Goal: Task Accomplishment & Management: Complete application form

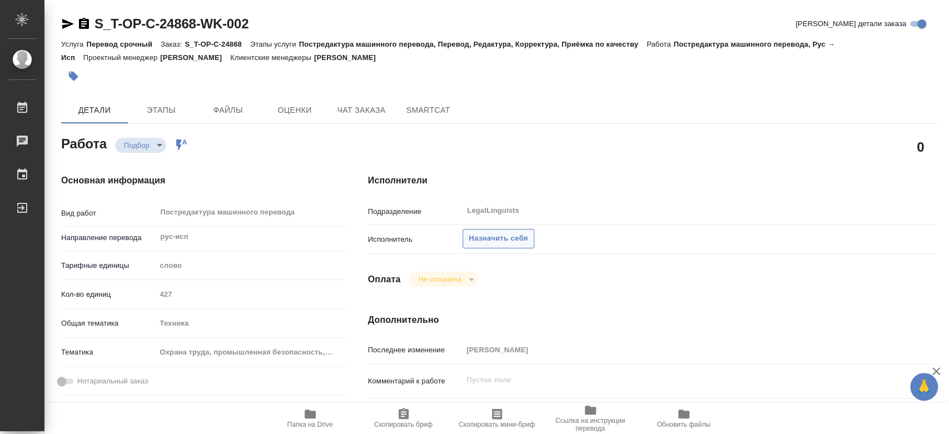
click at [502, 241] on span "Назначить себя" at bounding box center [497, 238] width 59 height 13
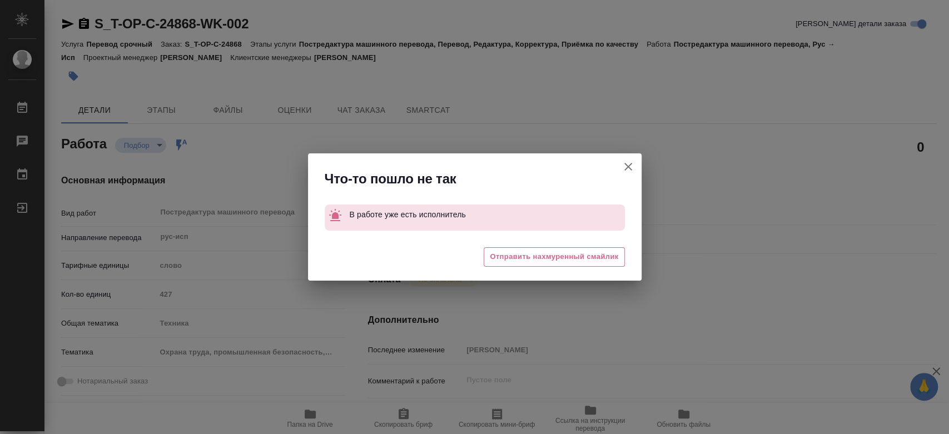
click at [631, 168] on icon "button" at bounding box center [627, 166] width 13 height 13
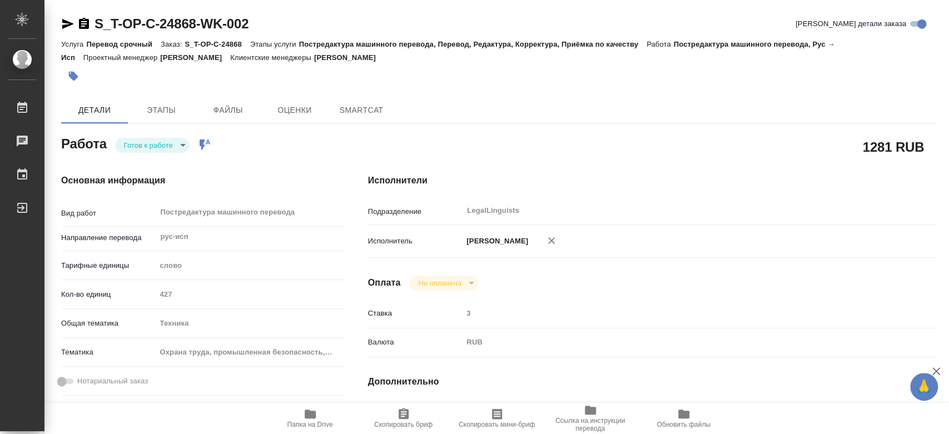
type textarea "x"
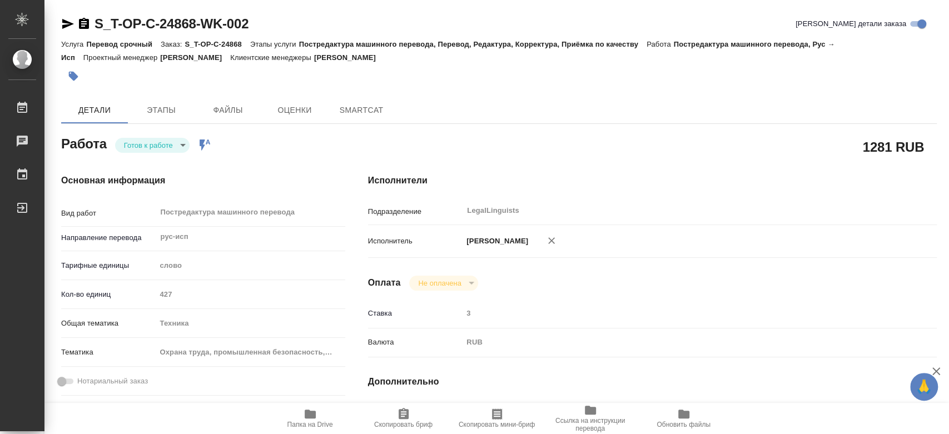
type textarea "x"
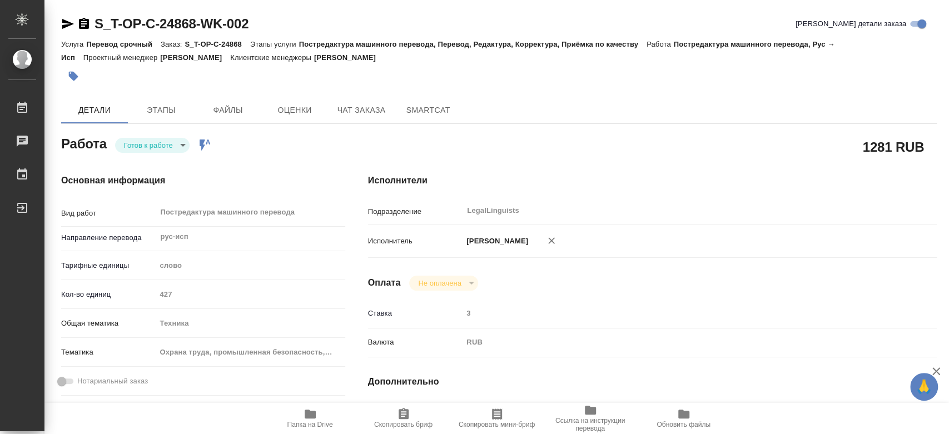
type textarea "x"
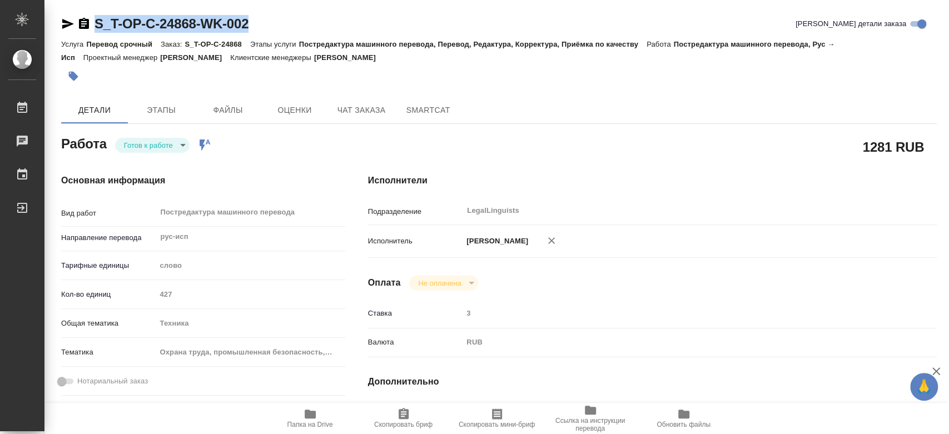
type textarea "x"
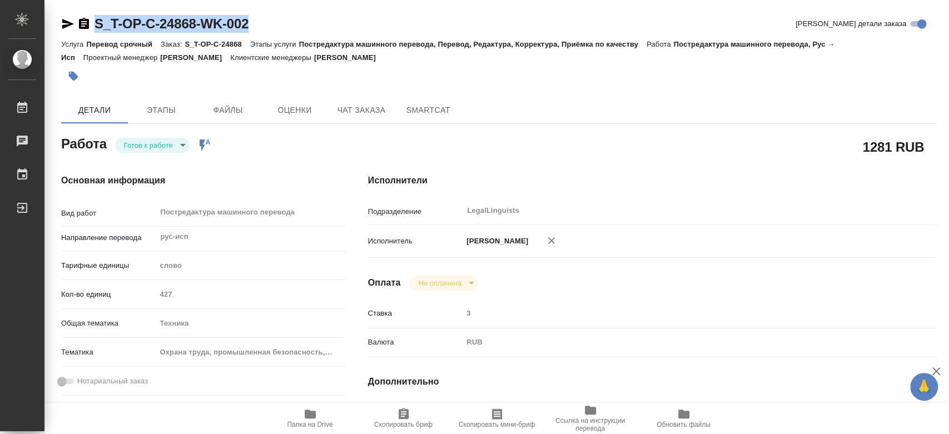
drag, startPoint x: 268, startPoint y: 14, endPoint x: 97, endPoint y: 19, distance: 171.8
click at [97, 19] on div "S_T-OP-C-24868-WK-002 Кратко детали заказа" at bounding box center [498, 24] width 875 height 18
copy link "S_T-OP-C-24868-WK-002"
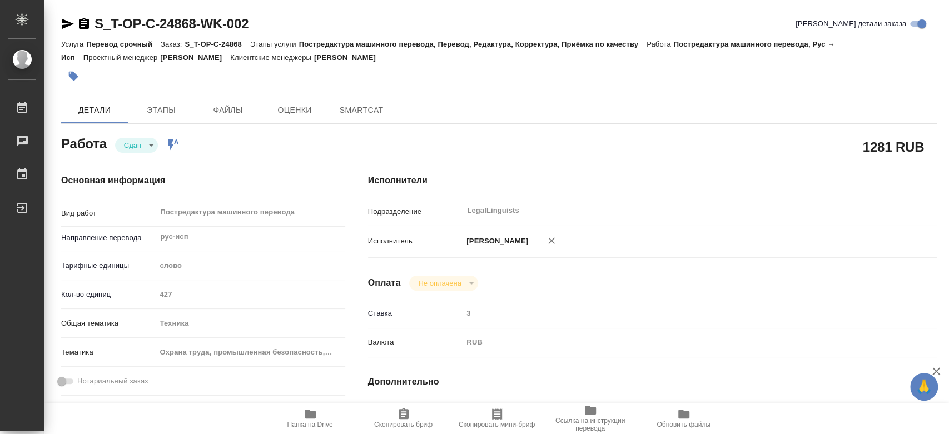
type textarea "x"
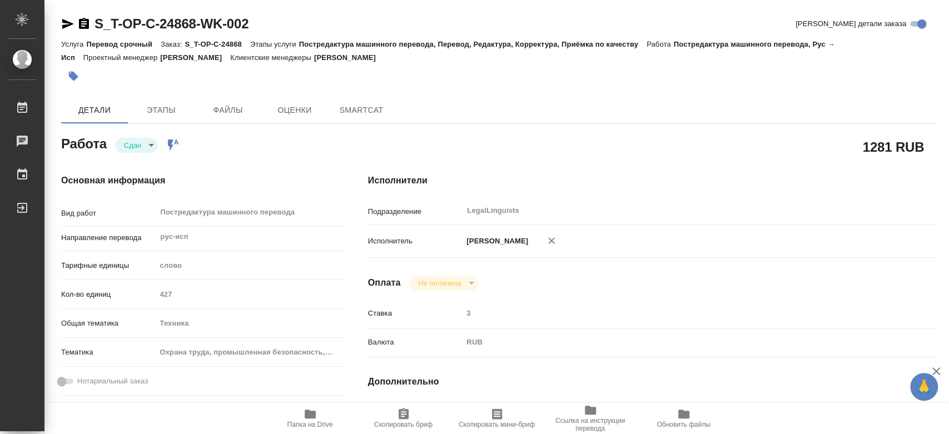
type textarea "x"
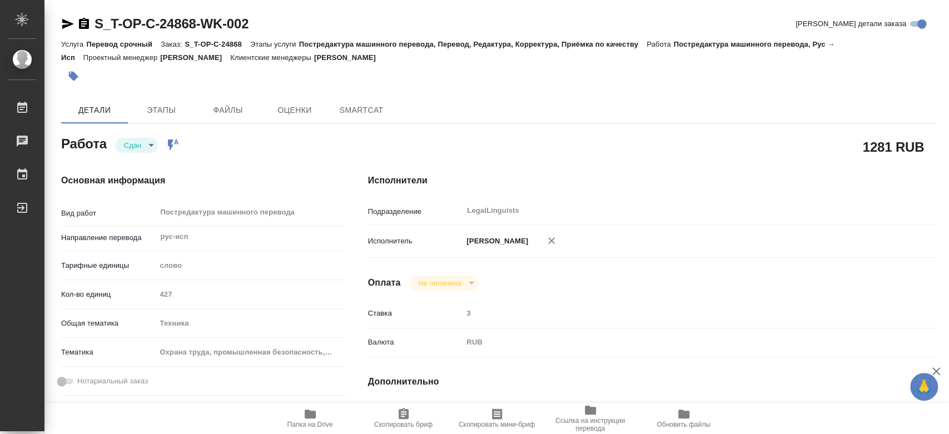
type textarea "x"
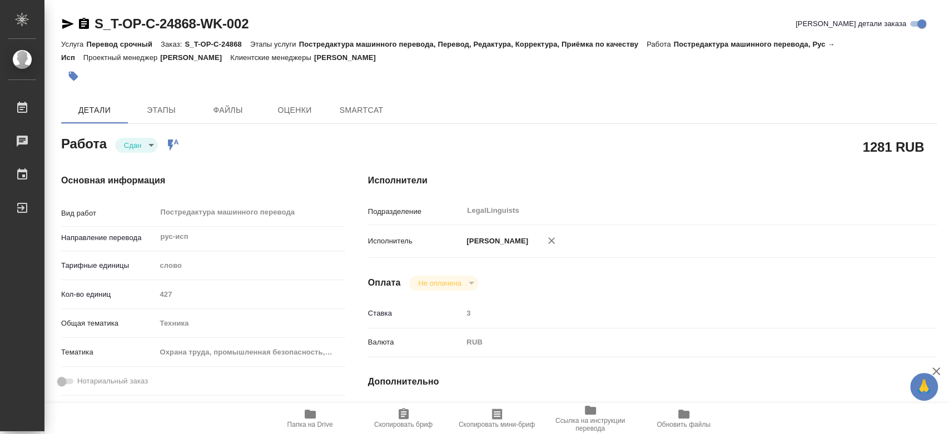
type textarea "x"
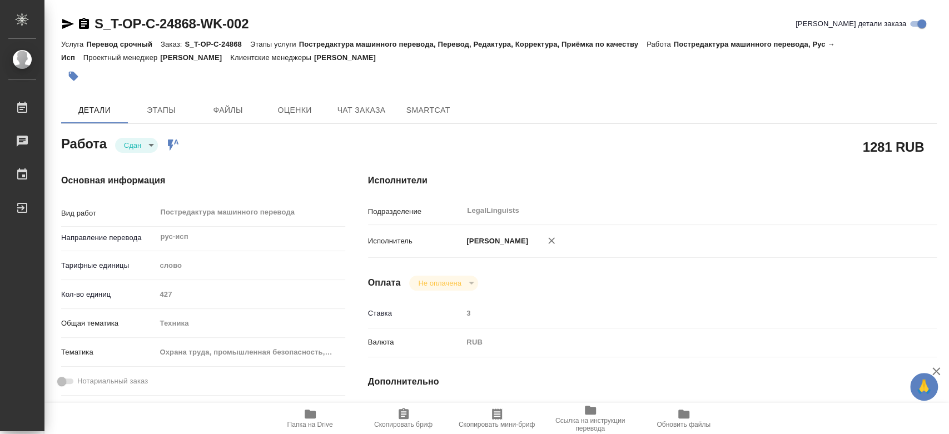
type textarea "x"
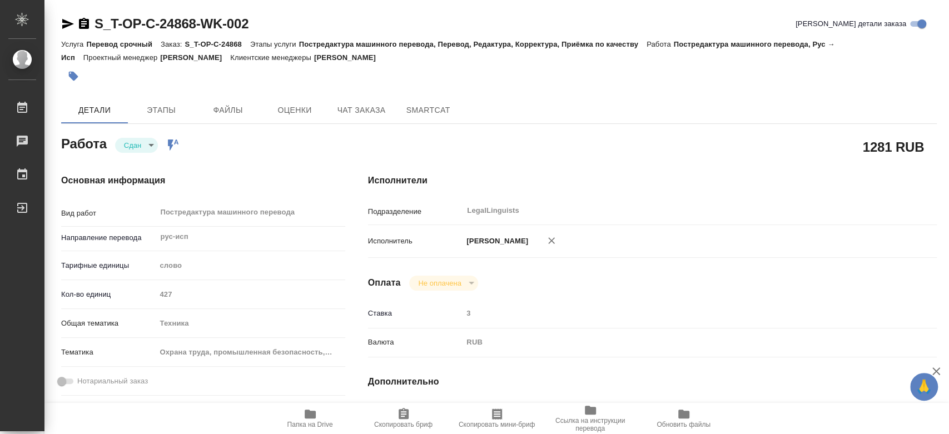
type textarea "x"
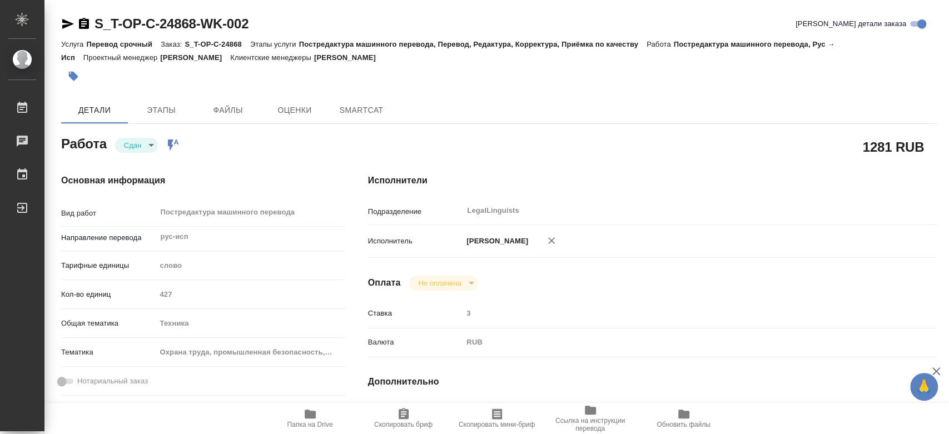
type textarea "x"
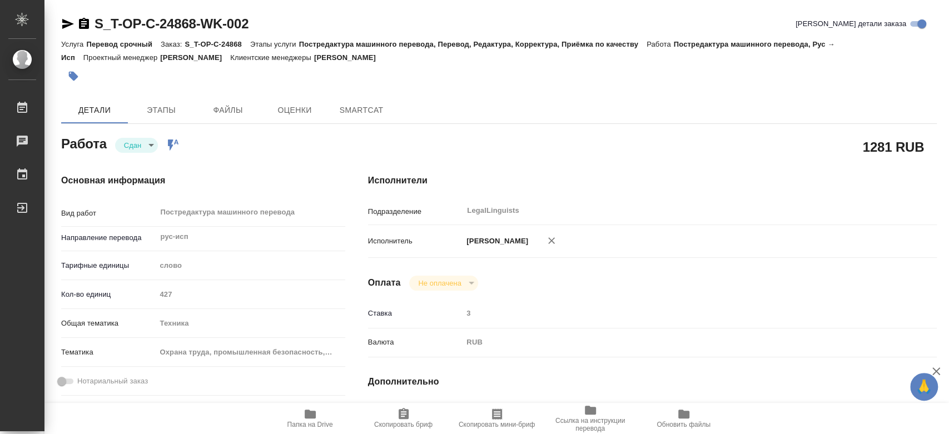
type textarea "x"
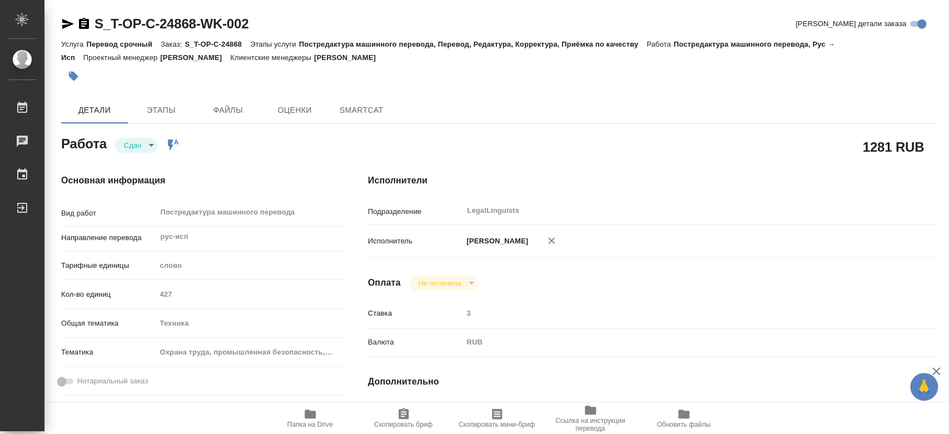
type textarea "x"
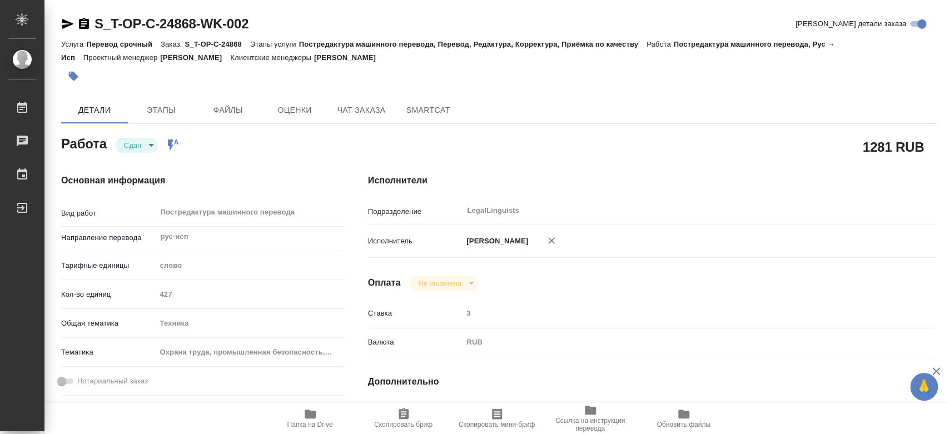
type textarea "x"
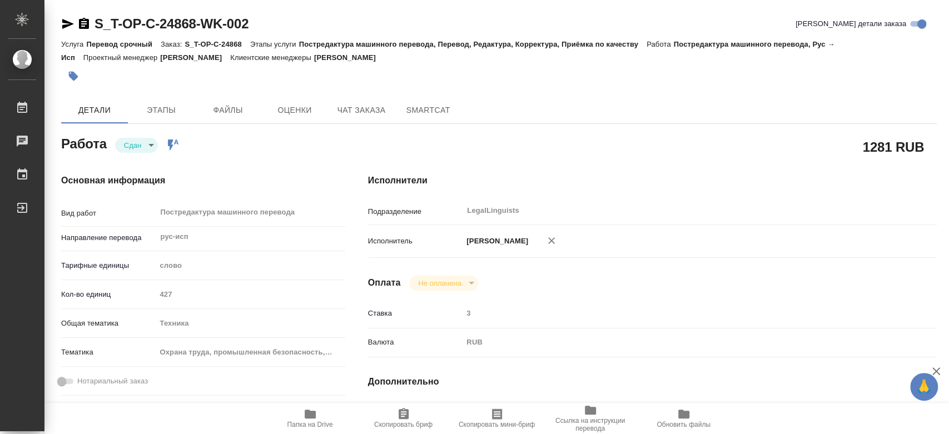
type textarea "x"
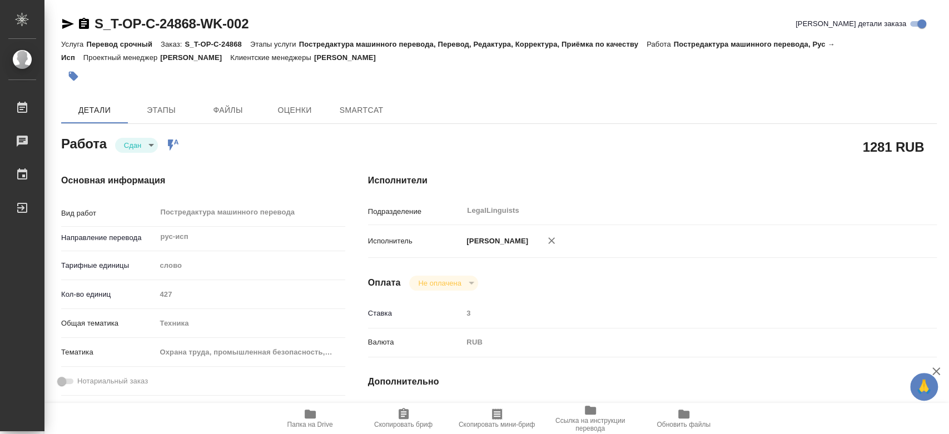
type textarea "x"
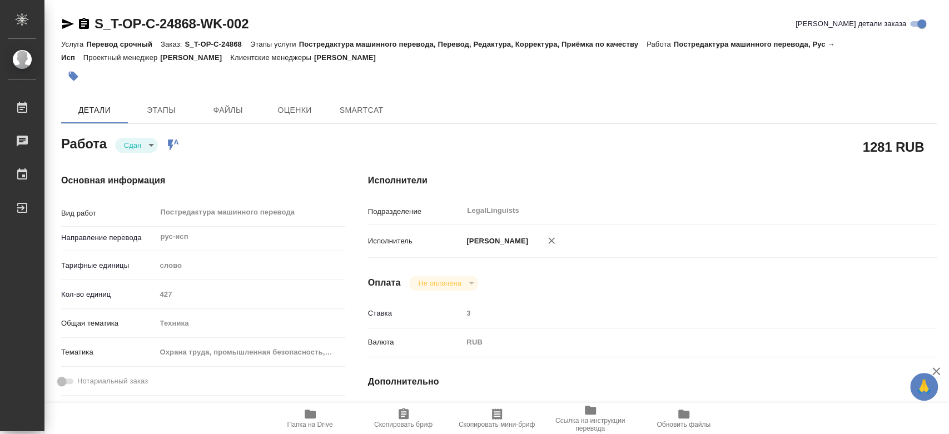
type textarea "x"
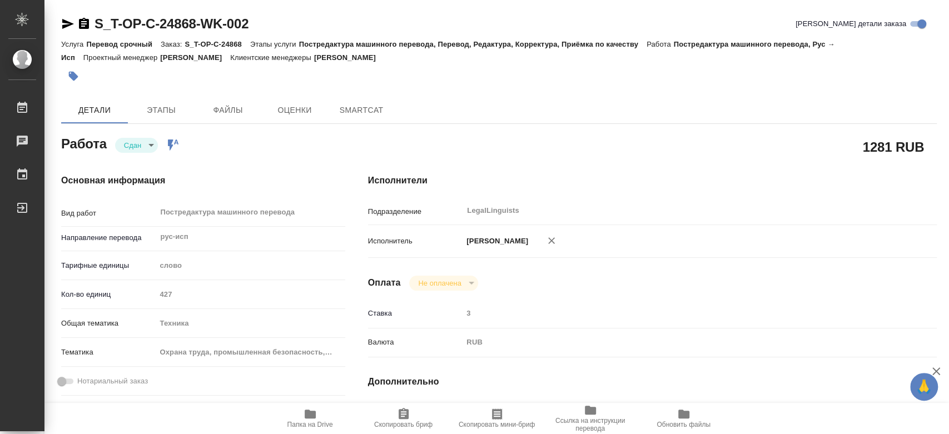
type textarea "x"
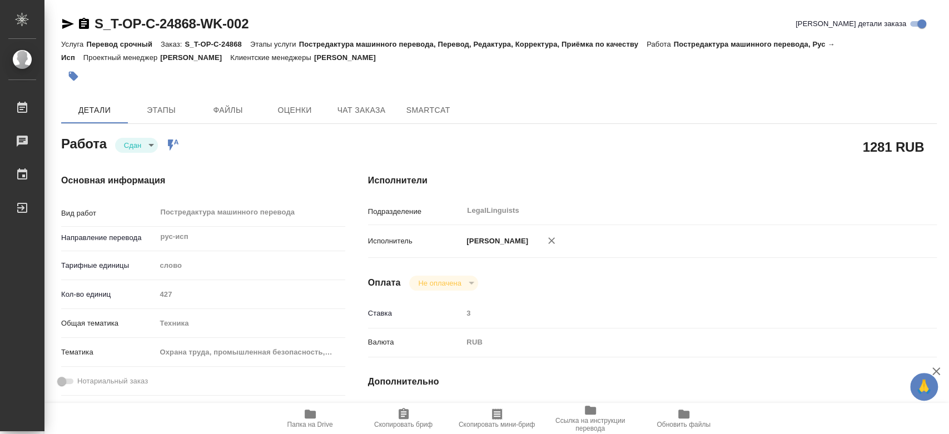
type textarea "x"
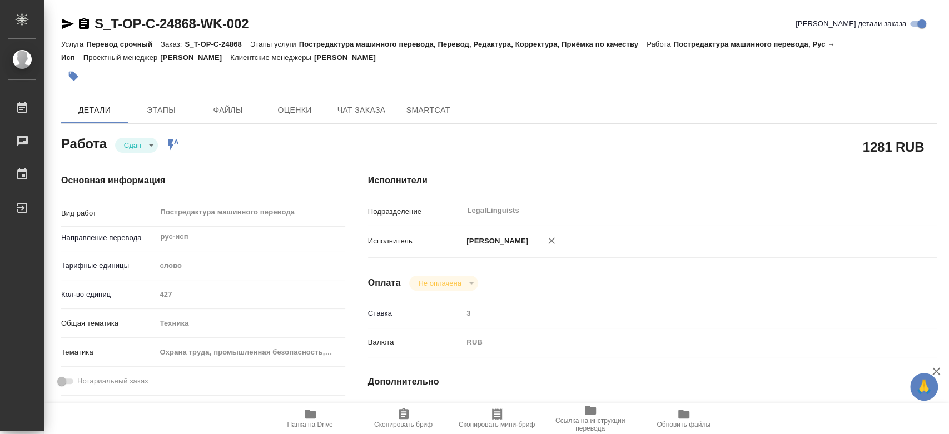
type textarea "x"
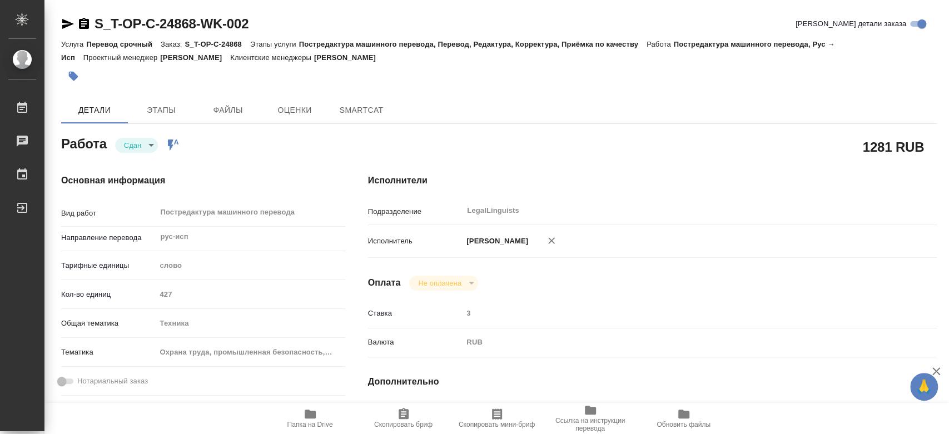
type textarea "x"
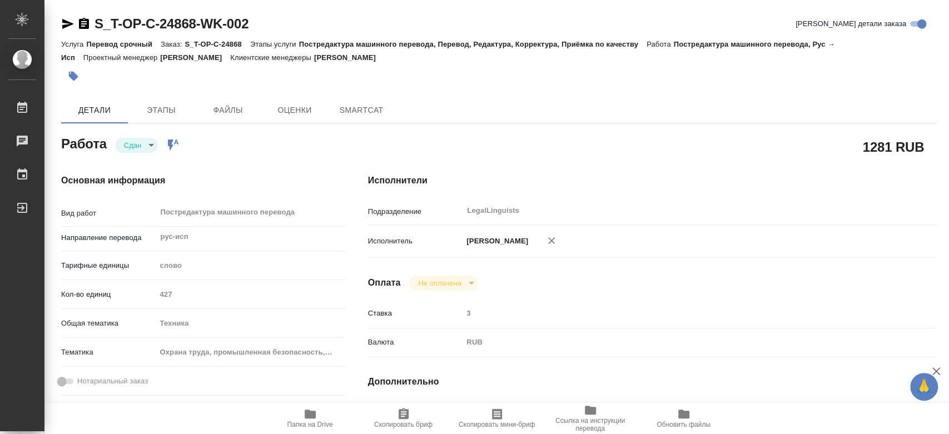
type textarea "x"
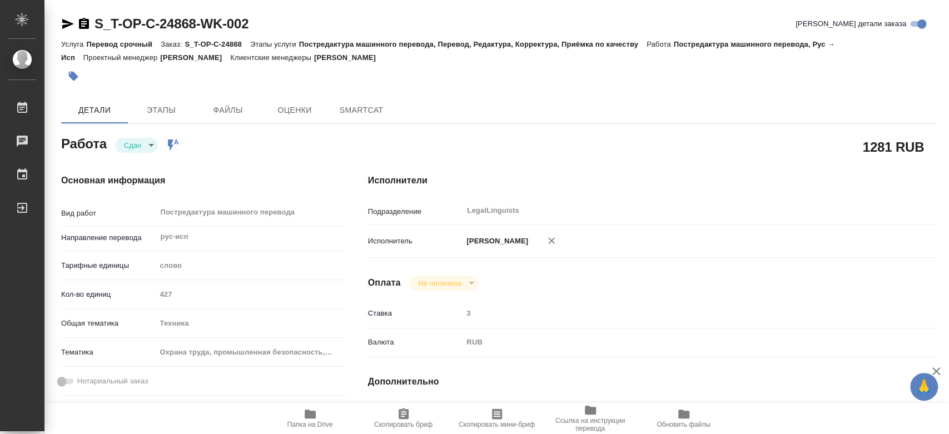
type textarea "x"
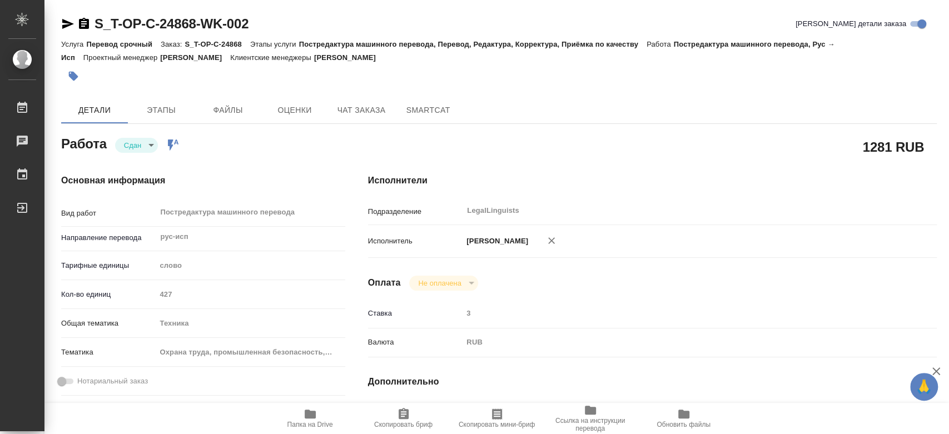
type textarea "x"
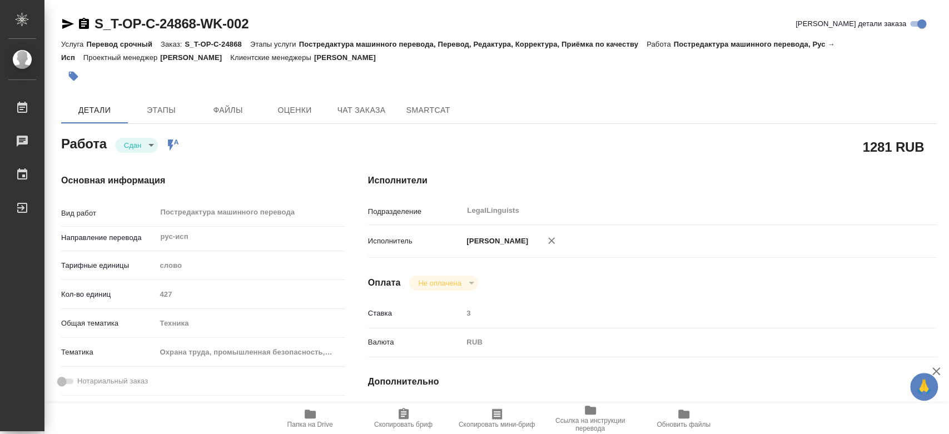
type textarea "x"
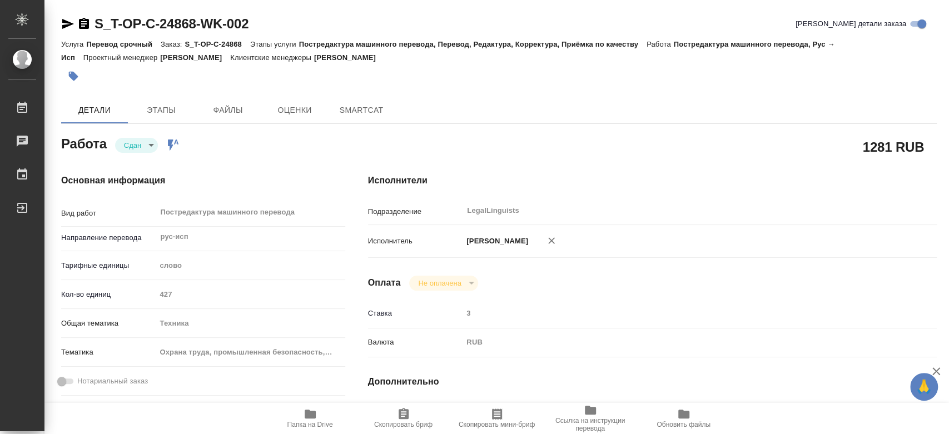
type textarea "x"
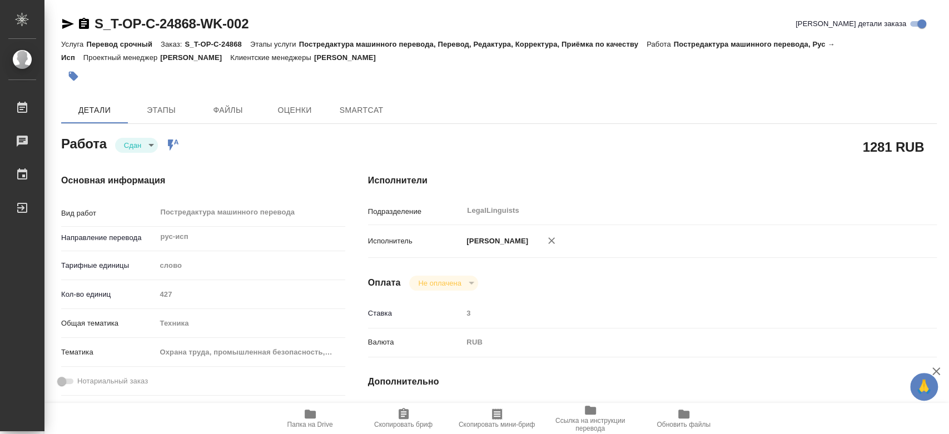
type textarea "x"
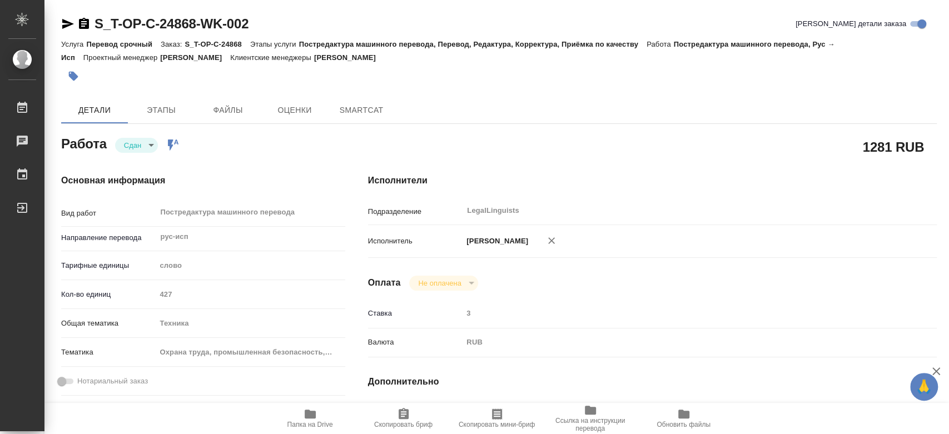
type textarea "x"
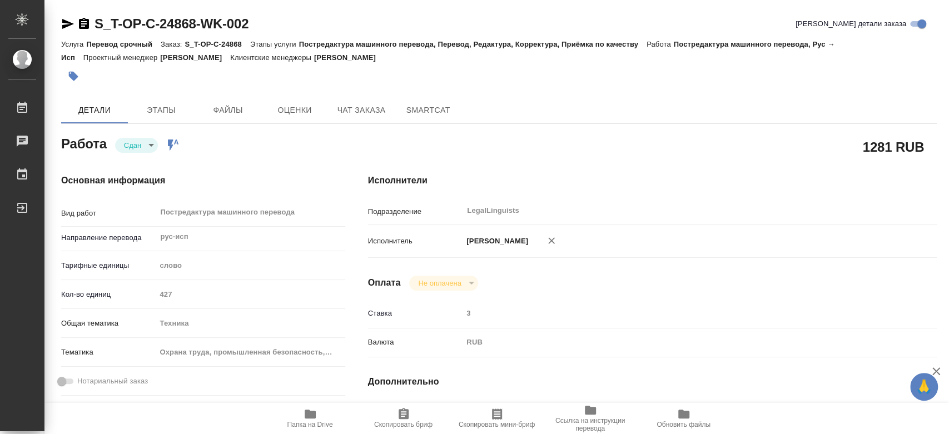
type textarea "x"
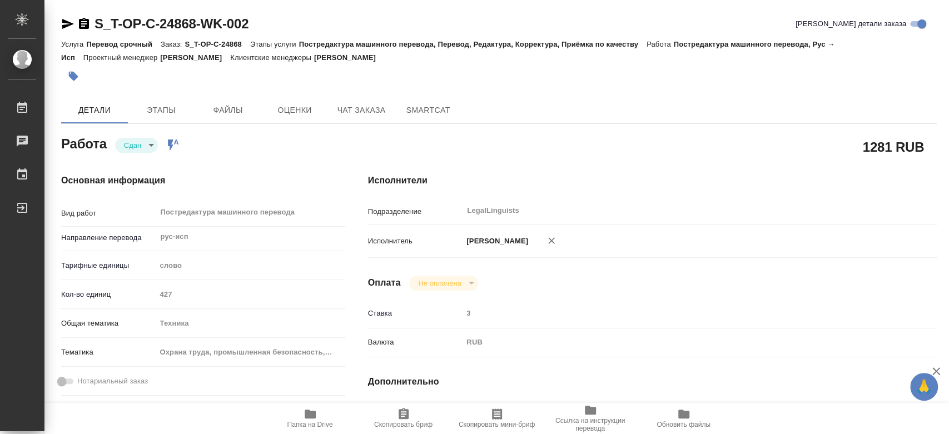
type textarea "x"
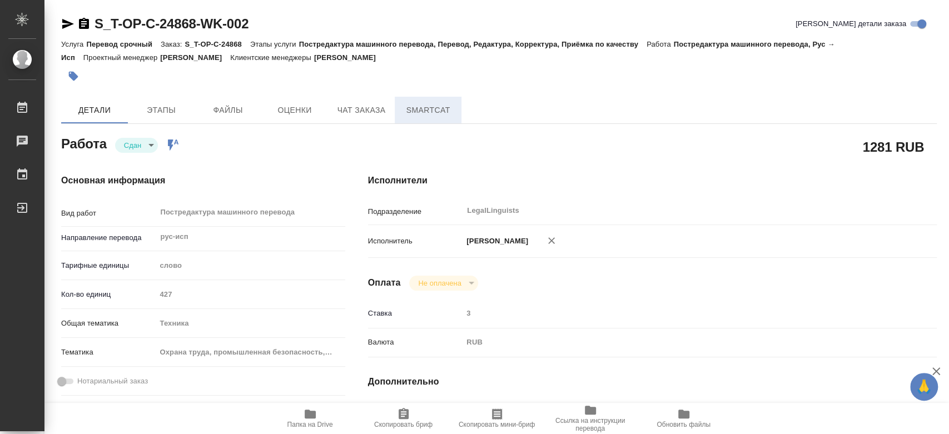
click at [412, 108] on span "SmartCat" at bounding box center [427, 110] width 53 height 14
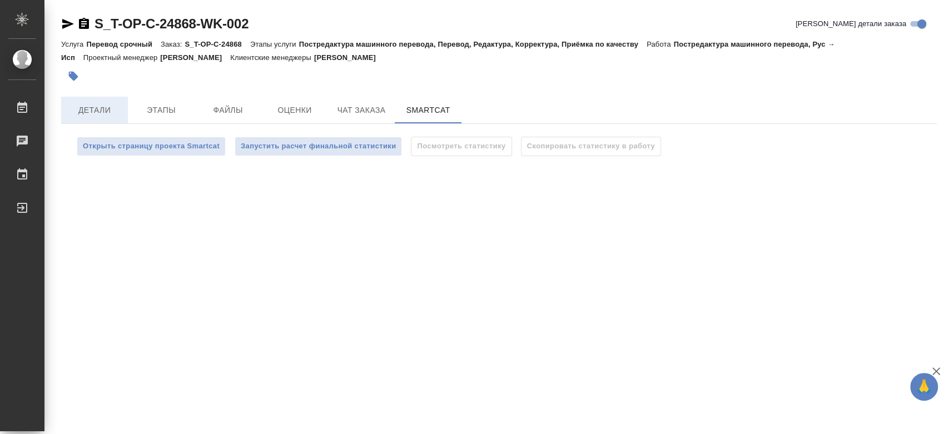
click at [111, 107] on span "Детали" at bounding box center [94, 110] width 53 height 14
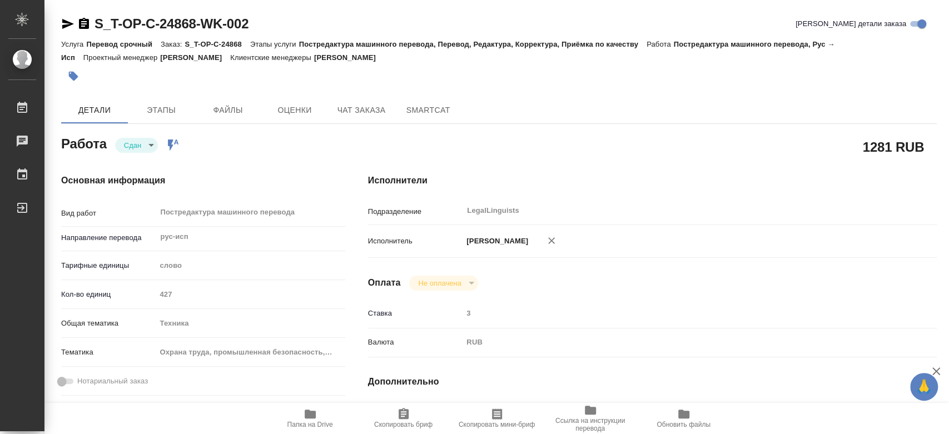
type textarea "x"
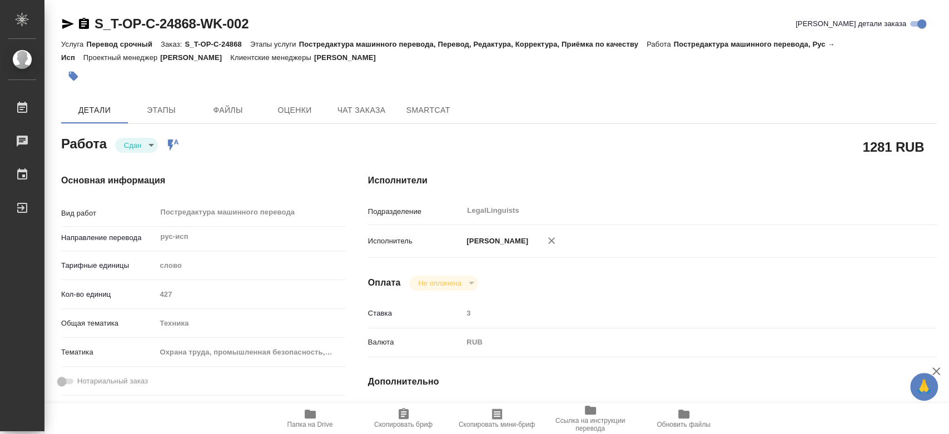
type textarea "x"
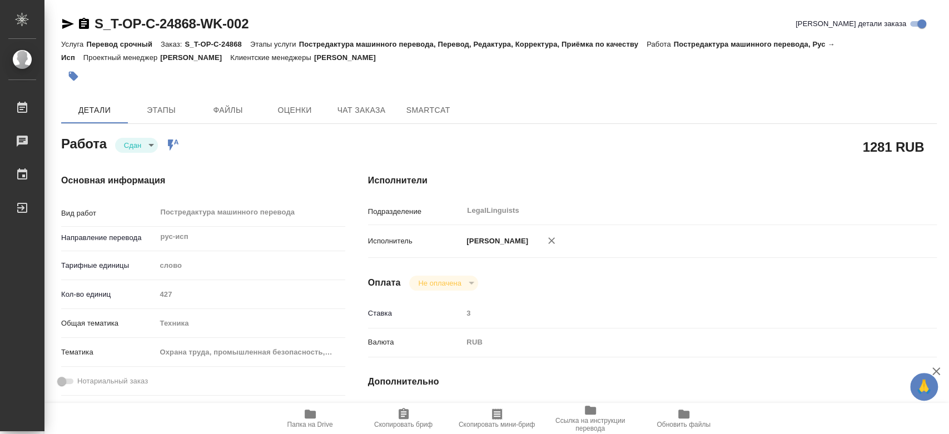
type textarea "x"
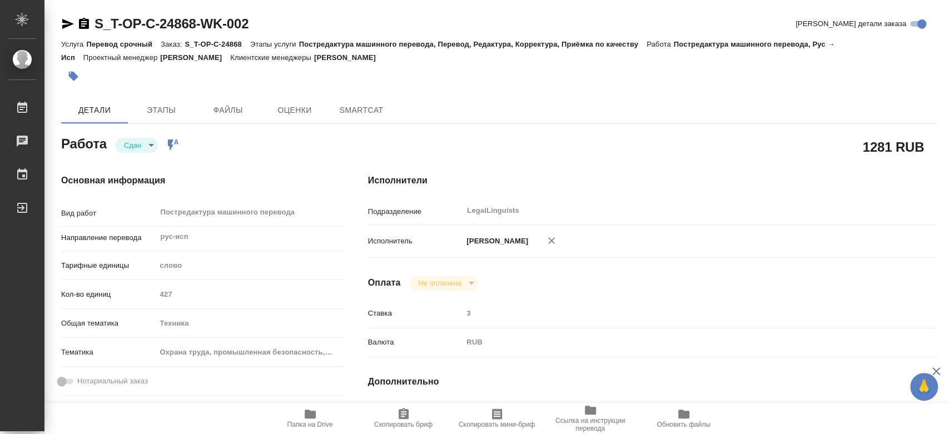
type textarea "x"
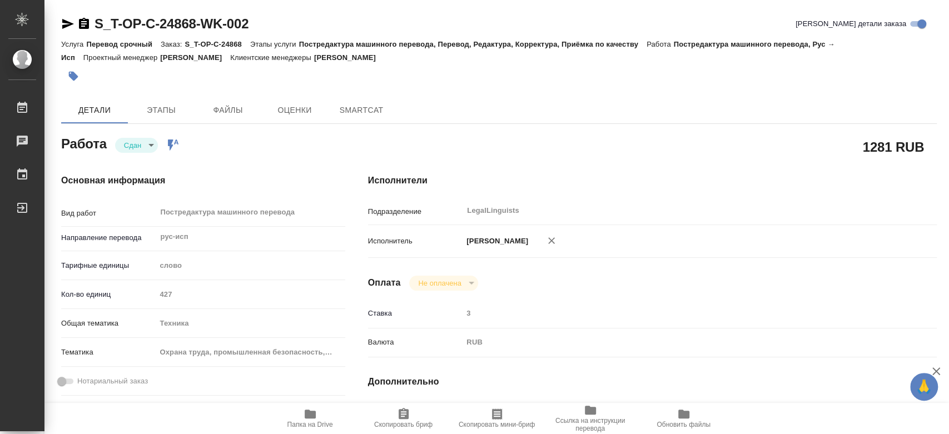
type textarea "x"
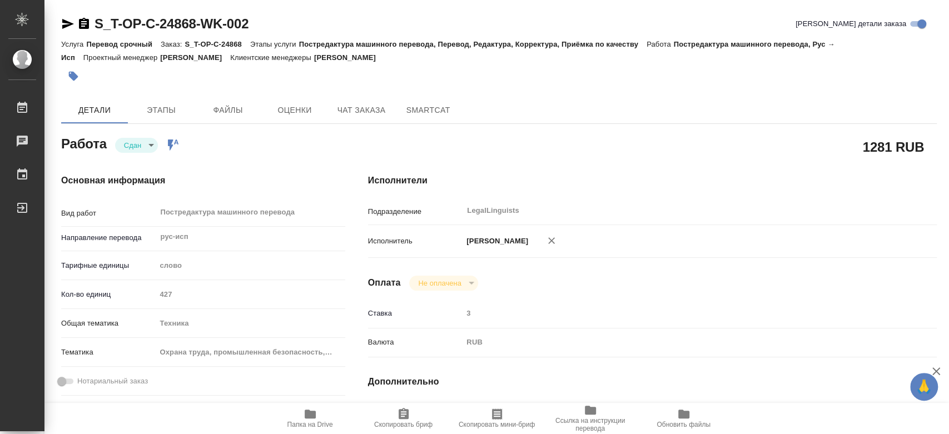
type textarea "x"
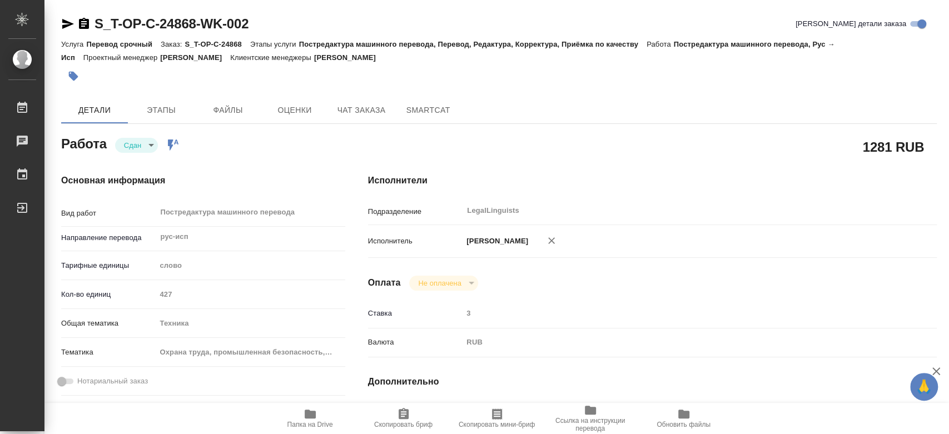
type textarea "x"
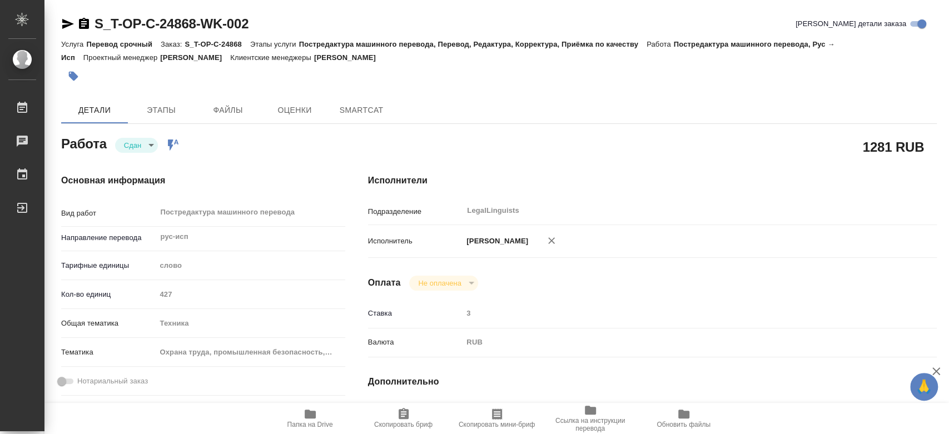
type textarea "x"
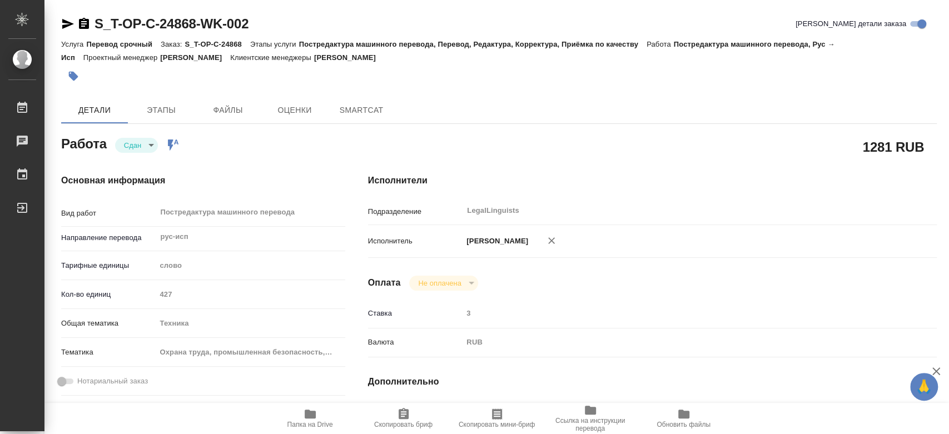
type textarea "x"
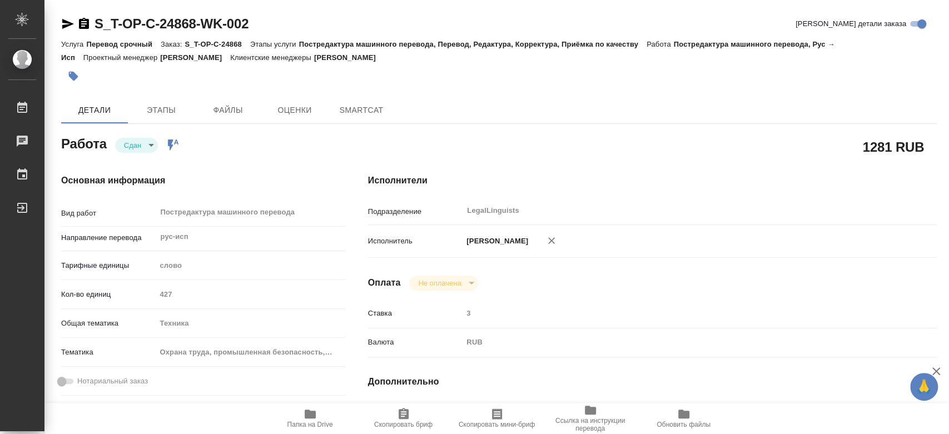
type textarea "x"
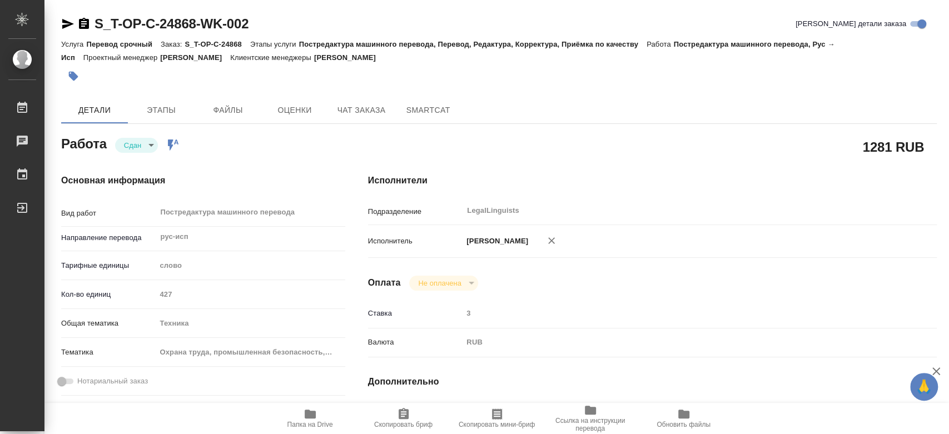
type textarea "x"
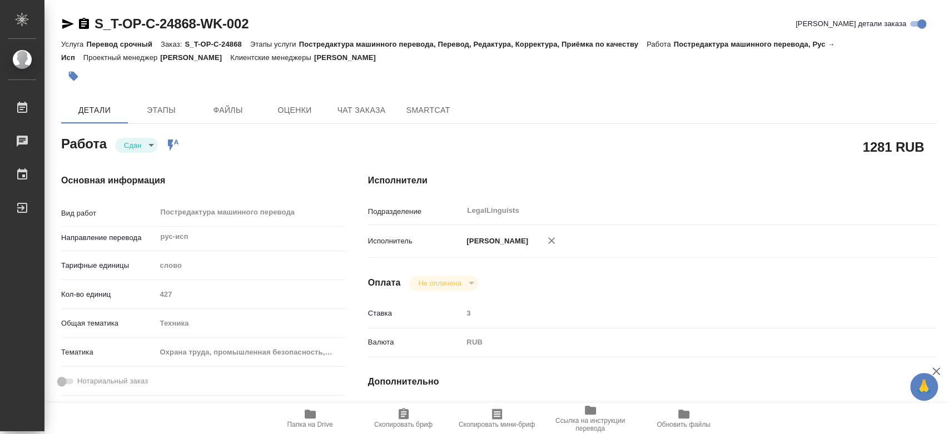
type textarea "x"
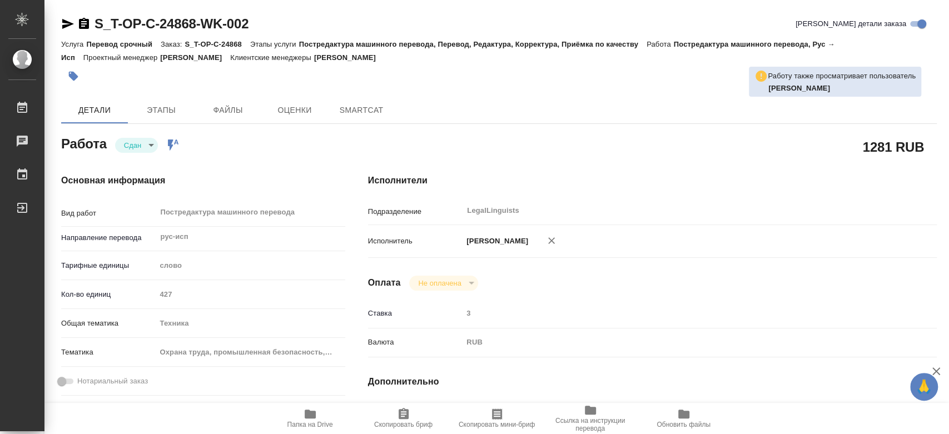
type textarea "x"
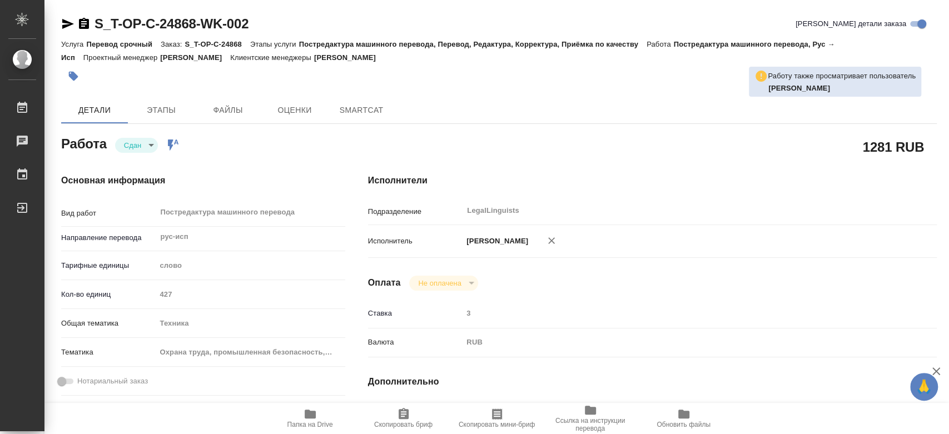
type textarea "x"
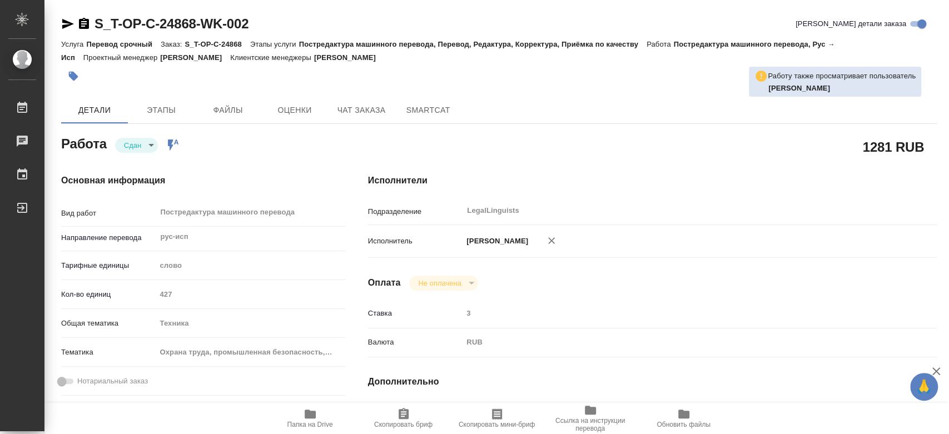
type textarea "x"
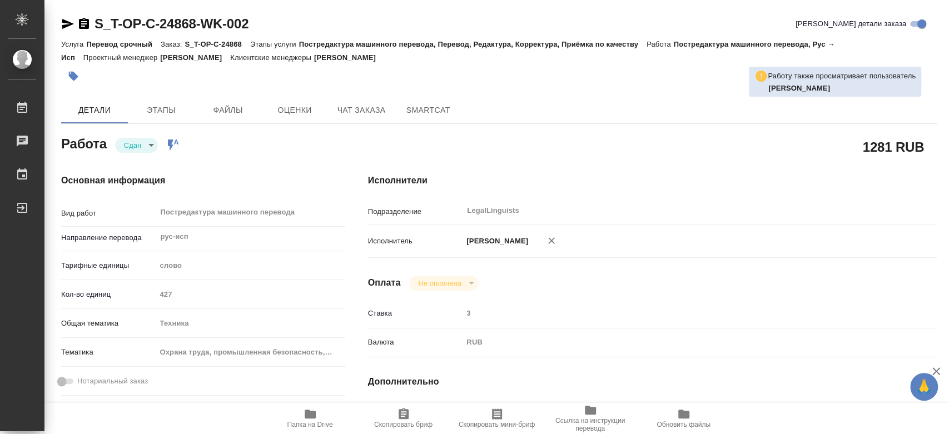
type textarea "x"
